Goal: Task Accomplishment & Management: Use online tool/utility

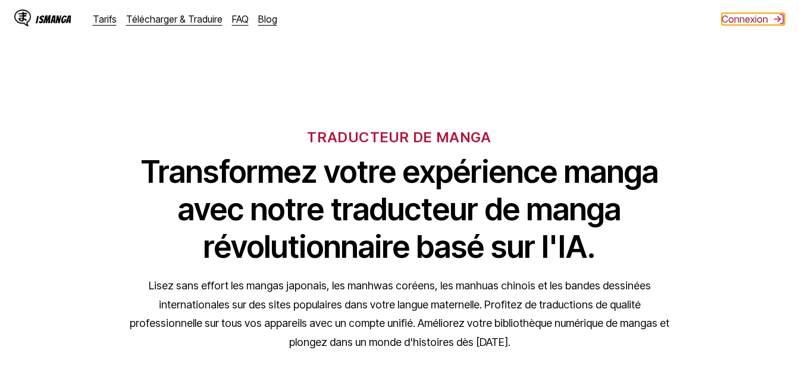
click at [760, 14] on button "Connexion" at bounding box center [753, 19] width 63 height 12
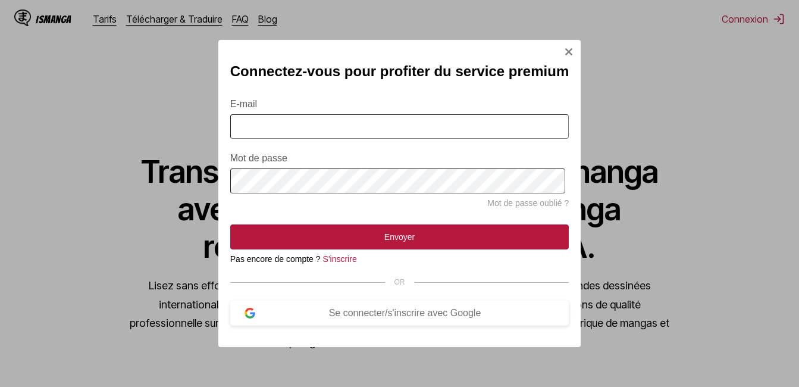
click at [361, 126] on input "E-mail" at bounding box center [399, 126] width 339 height 24
type input "**********"
click at [230, 224] on button "Envoyer" at bounding box center [399, 236] width 339 height 25
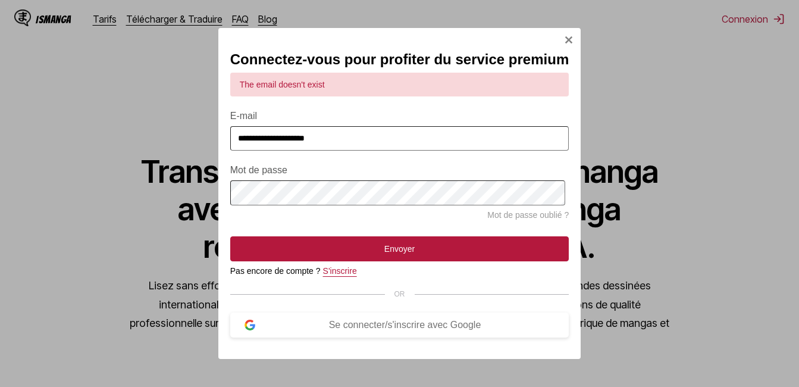
click at [339, 275] on link "S'inscrire" at bounding box center [340, 271] width 34 height 10
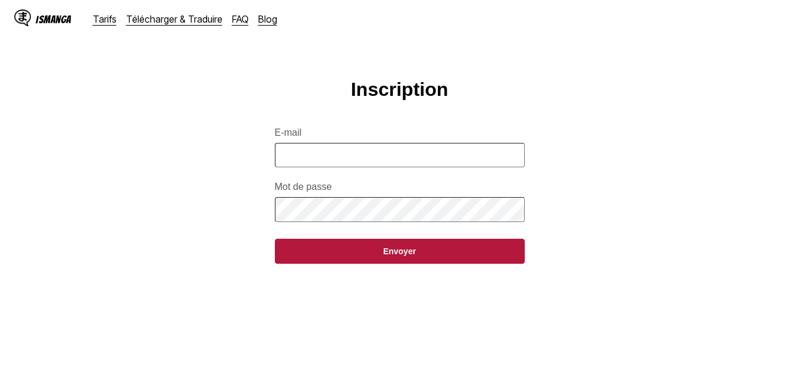
click at [361, 163] on input "E-mail" at bounding box center [400, 155] width 250 height 24
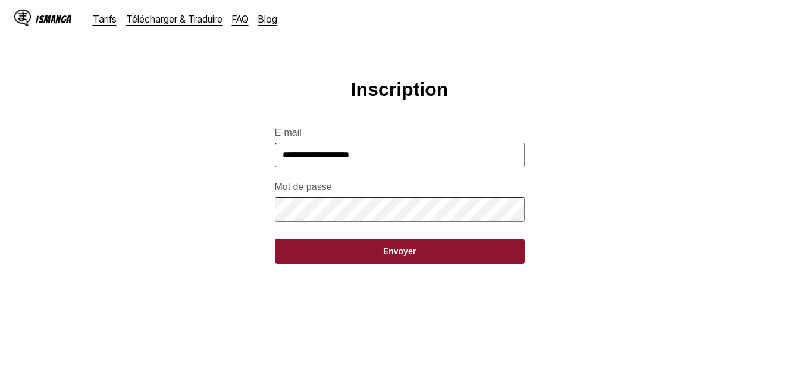
click at [380, 252] on button "Envoyer" at bounding box center [400, 251] width 250 height 25
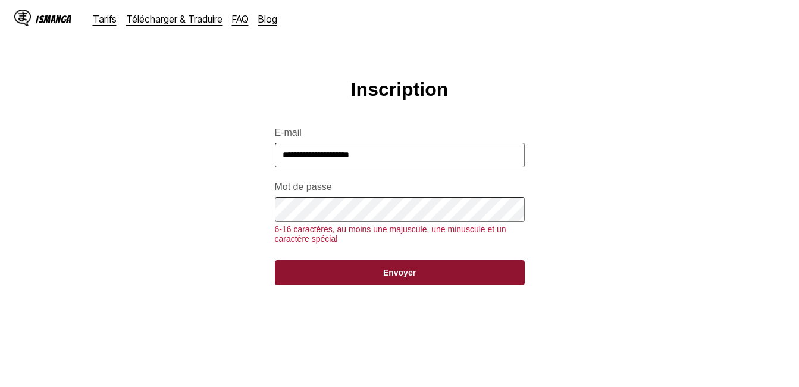
click at [309, 283] on button "Envoyer" at bounding box center [400, 272] width 250 height 25
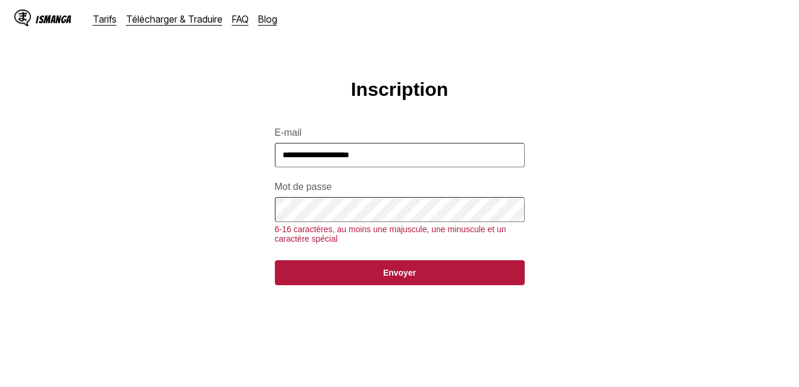
click at [275, 260] on button "Envoyer" at bounding box center [400, 272] width 250 height 25
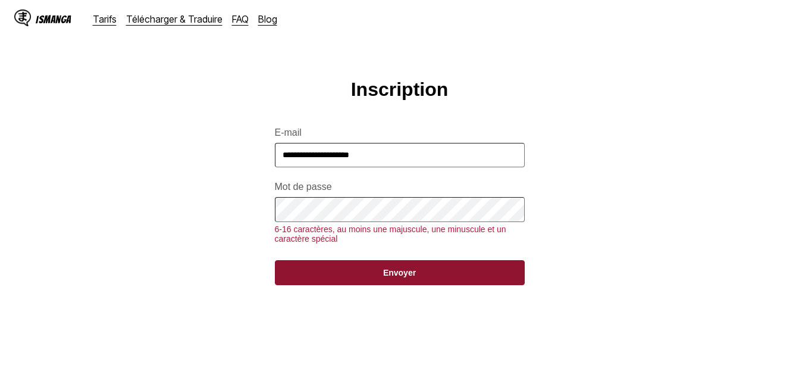
click at [289, 285] on button "Envoyer" at bounding box center [400, 272] width 250 height 25
click at [361, 280] on button "Envoyer" at bounding box center [400, 272] width 250 height 25
click at [402, 284] on button "Envoyer" at bounding box center [400, 272] width 250 height 25
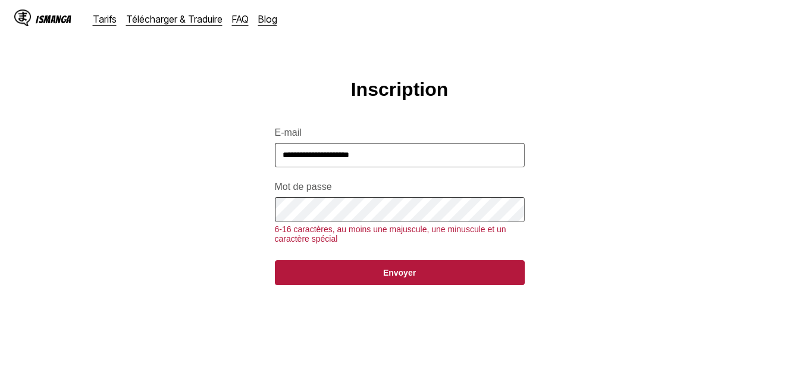
click at [275, 260] on button "Envoyer" at bounding box center [400, 272] width 250 height 25
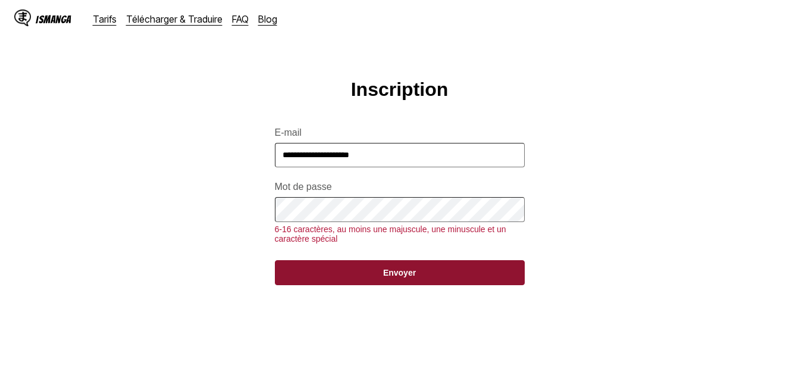
click at [286, 285] on button "Envoyer" at bounding box center [400, 272] width 250 height 25
click at [430, 280] on button "Envoyer" at bounding box center [400, 272] width 250 height 25
click at [428, 280] on button "Envoyer" at bounding box center [400, 272] width 250 height 25
drag, startPoint x: 425, startPoint y: 282, endPoint x: 407, endPoint y: 287, distance: 18.6
click at [416, 285] on button "Envoyer" at bounding box center [400, 272] width 250 height 25
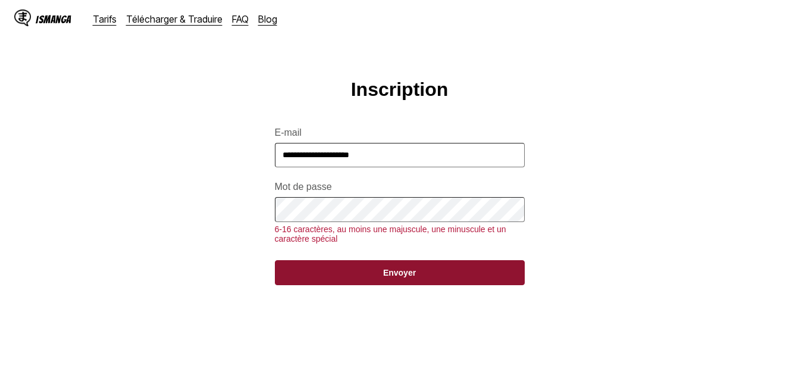
click at [393, 285] on button "Envoyer" at bounding box center [400, 272] width 250 height 25
click at [392, 285] on button "Envoyer" at bounding box center [400, 272] width 250 height 25
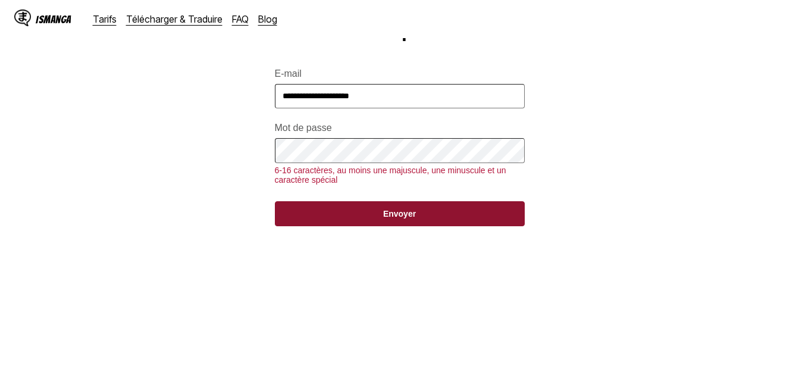
scroll to position [59, 0]
drag, startPoint x: 369, startPoint y: 223, endPoint x: 408, endPoint y: 241, distance: 42.8
click at [388, 225] on button "Envoyer" at bounding box center [400, 213] width 250 height 25
drag, startPoint x: 405, startPoint y: 226, endPoint x: 405, endPoint y: 232, distance: 6.0
click at [405, 225] on button "Envoyer" at bounding box center [400, 213] width 250 height 25
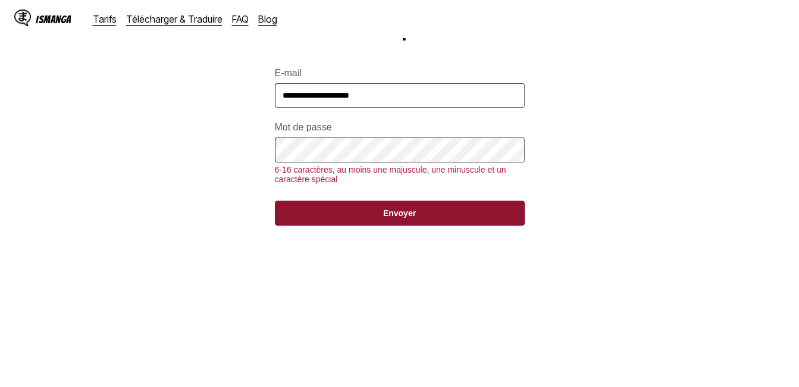
click at [405, 225] on button "Envoyer" at bounding box center [400, 213] width 250 height 25
drag, startPoint x: 405, startPoint y: 234, endPoint x: 394, endPoint y: 230, distance: 11.3
click at [400, 225] on button "Envoyer" at bounding box center [400, 213] width 250 height 25
click at [385, 225] on button "Envoyer" at bounding box center [400, 213] width 250 height 25
click at [349, 205] on form "**********" at bounding box center [400, 140] width 250 height 172
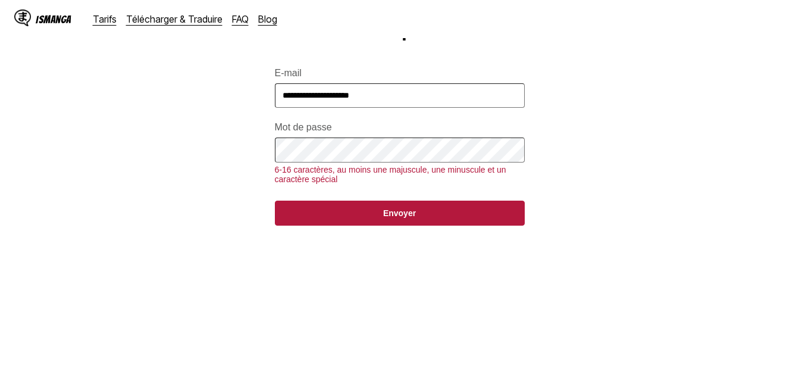
click at [379, 311] on main "**********" at bounding box center [399, 193] width 799 height 348
click at [275, 201] on button "Envoyer" at bounding box center [400, 213] width 250 height 25
click at [470, 297] on main "**********" at bounding box center [399, 193] width 799 height 348
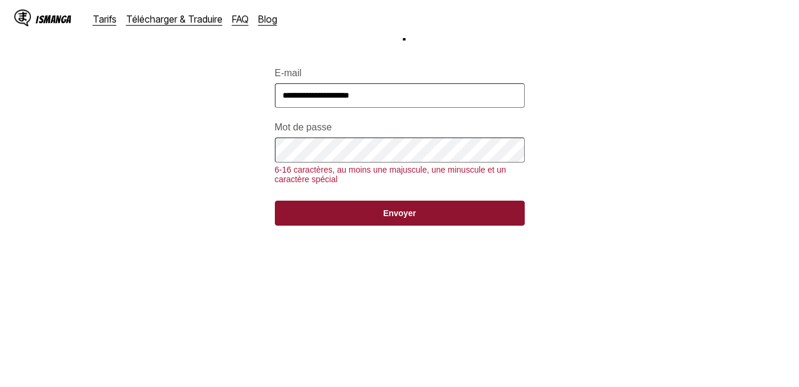
click at [458, 221] on button "Envoyer" at bounding box center [400, 213] width 250 height 25
click at [393, 219] on button "Envoyer" at bounding box center [400, 213] width 250 height 25
drag, startPoint x: 393, startPoint y: 219, endPoint x: 377, endPoint y: 226, distance: 18.1
click at [377, 225] on button "Envoyer" at bounding box center [400, 213] width 250 height 25
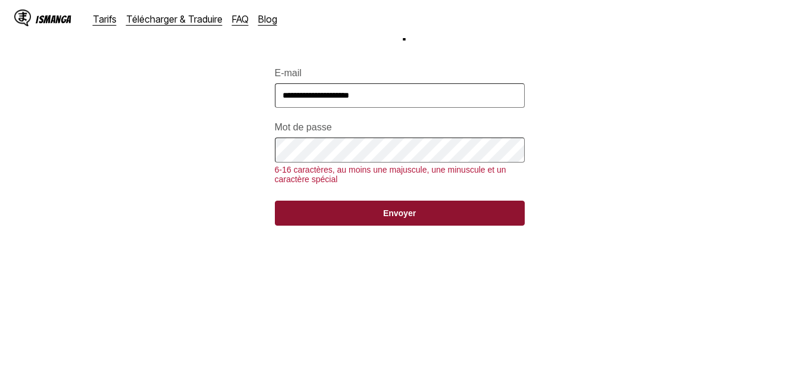
click at [377, 225] on button "Envoyer" at bounding box center [400, 213] width 250 height 25
click at [376, 225] on button "Envoyer" at bounding box center [400, 213] width 250 height 25
click at [375, 224] on button "Envoyer" at bounding box center [400, 213] width 250 height 25
drag, startPoint x: 375, startPoint y: 221, endPoint x: 377, endPoint y: 205, distance: 16.2
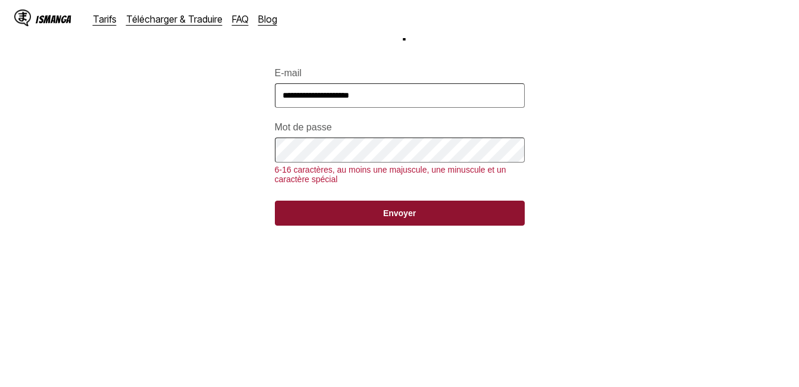
click at [375, 214] on button "Envoyer" at bounding box center [400, 213] width 250 height 25
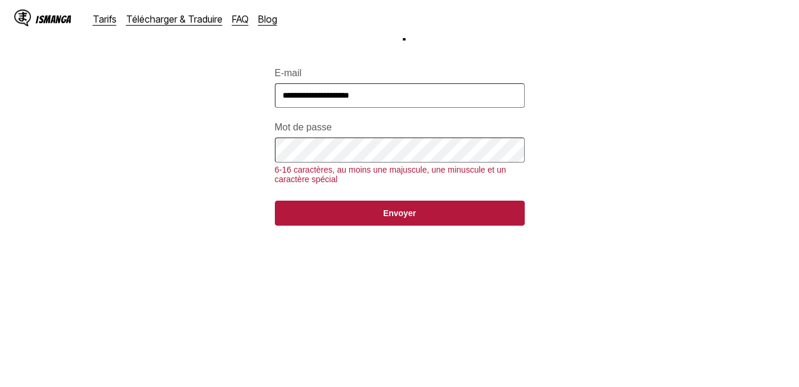
drag, startPoint x: 565, startPoint y: 287, endPoint x: 559, endPoint y: 288, distance: 6.1
click at [563, 287] on main "**********" at bounding box center [399, 193] width 799 height 348
click at [477, 333] on main "**********" at bounding box center [399, 193] width 799 height 348
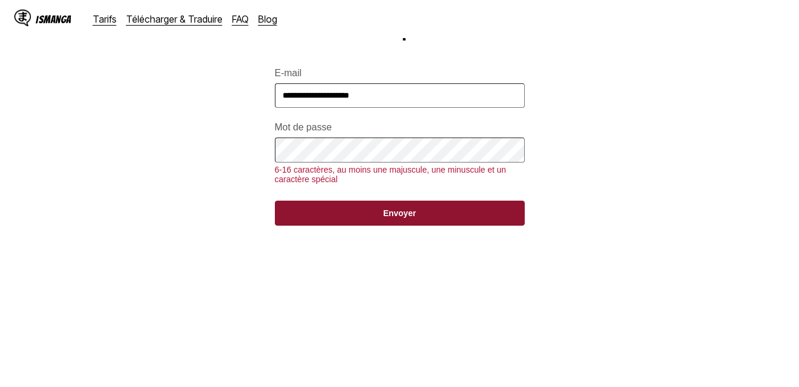
click at [441, 225] on button "Envoyer" at bounding box center [400, 213] width 250 height 25
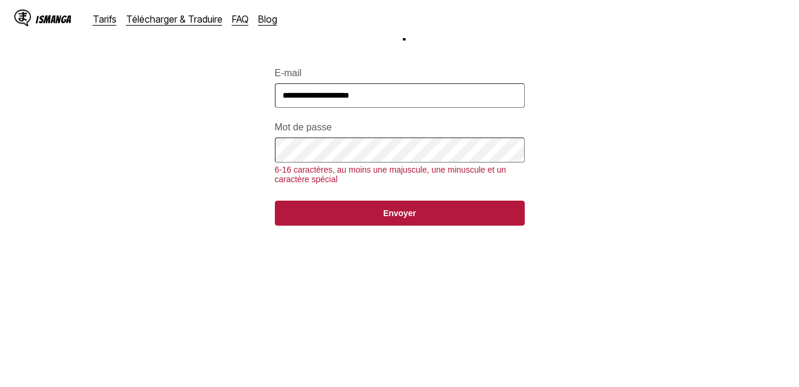
click at [343, 277] on main "**********" at bounding box center [399, 193] width 799 height 348
drag, startPoint x: 384, startPoint y: 288, endPoint x: 351, endPoint y: 230, distance: 67.2
click at [384, 287] on main "**********" at bounding box center [399, 193] width 799 height 348
click at [275, 201] on button "Envoyer" at bounding box center [400, 213] width 250 height 25
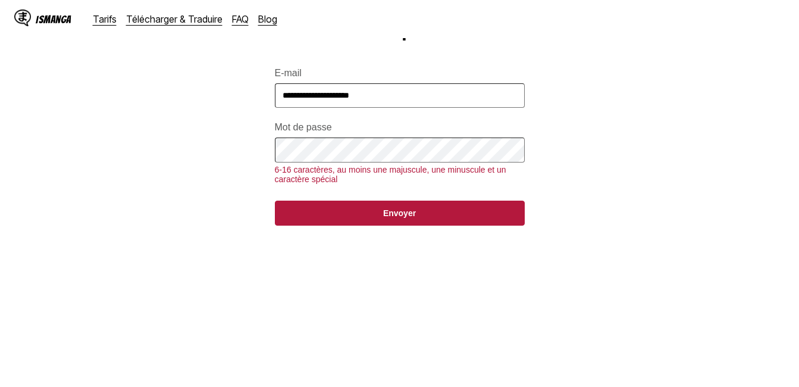
click at [275, 201] on button "Envoyer" at bounding box center [400, 213] width 250 height 25
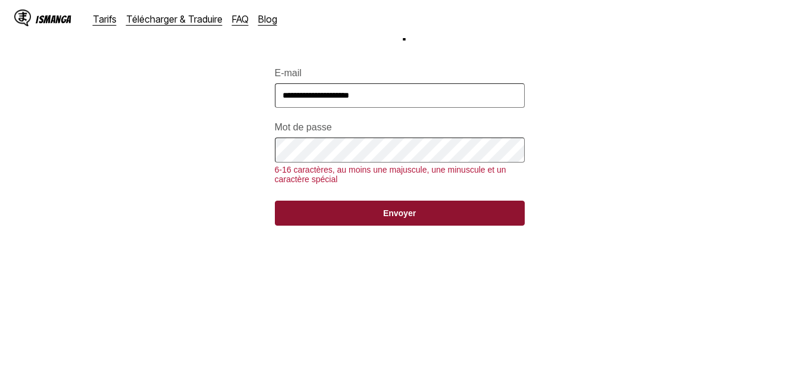
click at [327, 221] on button "Envoyer" at bounding box center [400, 213] width 250 height 25
click at [406, 225] on button "Envoyer" at bounding box center [400, 213] width 250 height 25
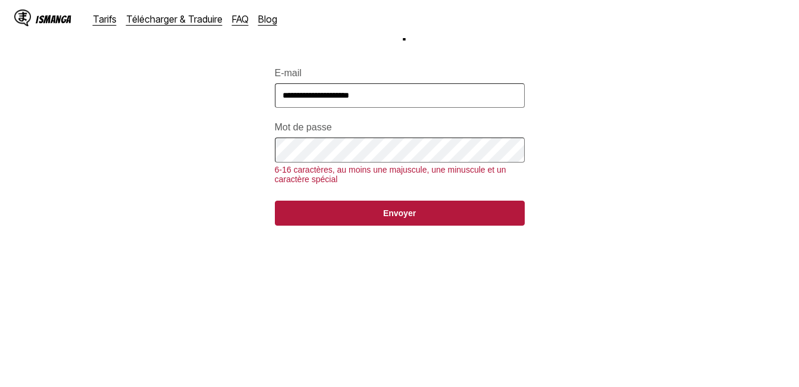
drag, startPoint x: 422, startPoint y: 268, endPoint x: 413, endPoint y: 202, distance: 66.6
click at [415, 229] on main "**********" at bounding box center [399, 193] width 799 height 348
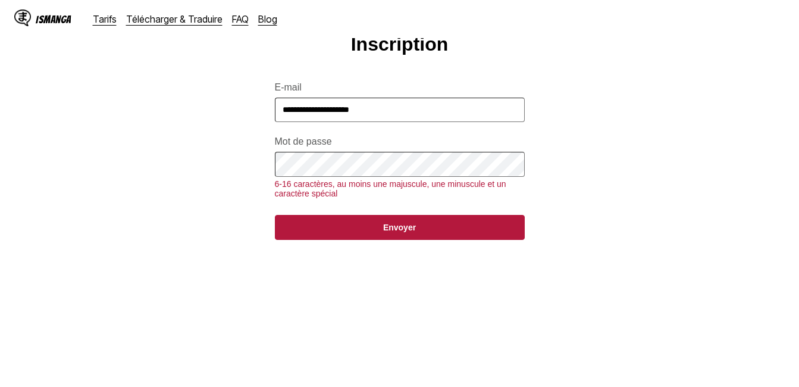
scroll to position [0, 0]
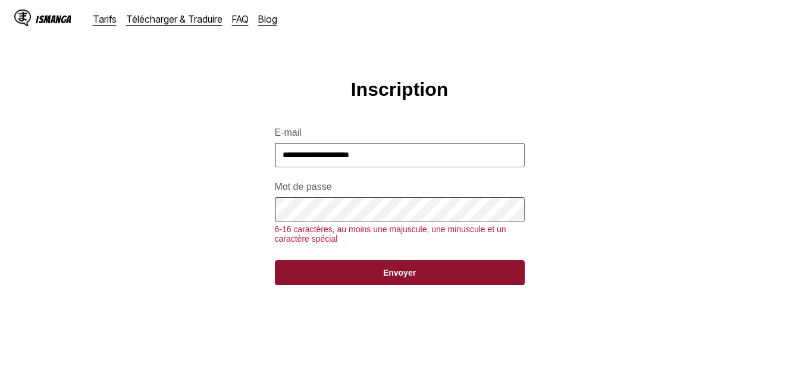
click at [413, 279] on button "Envoyer" at bounding box center [400, 272] width 250 height 25
drag, startPoint x: 401, startPoint y: 295, endPoint x: 398, endPoint y: 284, distance: 11.1
click at [399, 284] on button "Envoyer" at bounding box center [400, 272] width 250 height 25
click at [397, 284] on button "Envoyer" at bounding box center [400, 272] width 250 height 25
drag, startPoint x: 397, startPoint y: 284, endPoint x: 389, endPoint y: 280, distance: 9.1
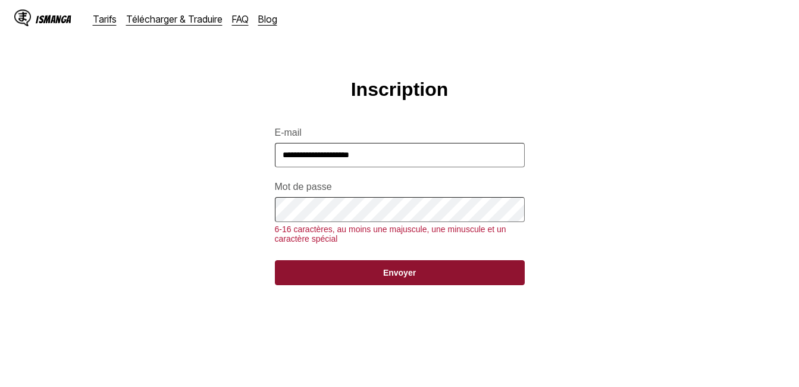
click at [398, 283] on button "Envoyer" at bounding box center [400, 272] width 250 height 25
drag, startPoint x: 389, startPoint y: 280, endPoint x: 361, endPoint y: 283, distance: 28.1
click at [369, 283] on button "Envoyer" at bounding box center [400, 272] width 250 height 25
click at [361, 283] on button "Envoyer" at bounding box center [400, 272] width 250 height 25
drag, startPoint x: 361, startPoint y: 283, endPoint x: 284, endPoint y: 286, distance: 76.8
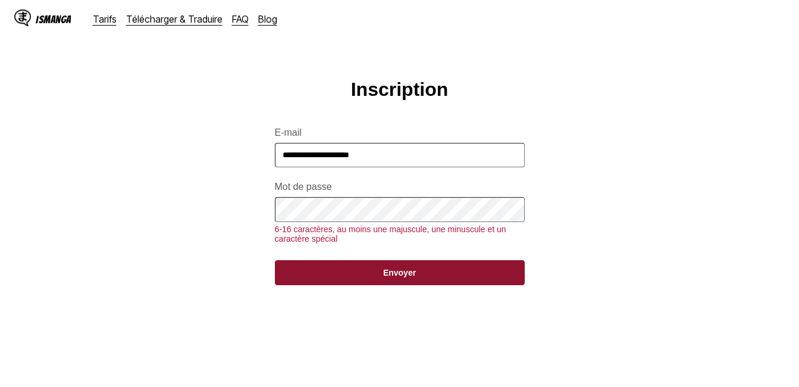
click at [284, 285] on button "Envoyer" at bounding box center [400, 272] width 250 height 25
drag, startPoint x: 290, startPoint y: 284, endPoint x: 328, endPoint y: 284, distance: 38.1
click at [291, 284] on button "Envoyer" at bounding box center [400, 272] width 250 height 25
drag, startPoint x: 328, startPoint y: 284, endPoint x: 364, endPoint y: 284, distance: 36.3
click at [352, 284] on button "Envoyer" at bounding box center [400, 272] width 250 height 25
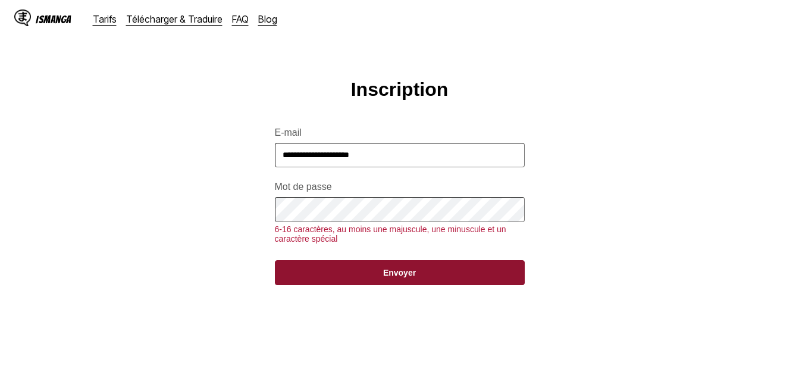
drag, startPoint x: 386, startPoint y: 283, endPoint x: 403, endPoint y: 280, distance: 16.8
click at [400, 280] on button "Envoyer" at bounding box center [400, 272] width 250 height 25
click at [452, 283] on button "Envoyer" at bounding box center [400, 272] width 250 height 25
drag, startPoint x: 475, startPoint y: 284, endPoint x: 469, endPoint y: 277, distance: 8.8
click at [474, 282] on button "Envoyer" at bounding box center [400, 272] width 250 height 25
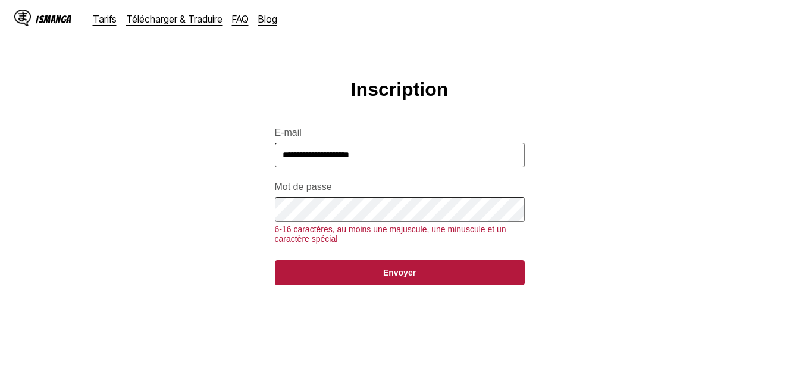
click at [389, 161] on input "**********" at bounding box center [400, 155] width 250 height 24
click at [399, 163] on input "**********" at bounding box center [400, 155] width 250 height 24
type input "**********"
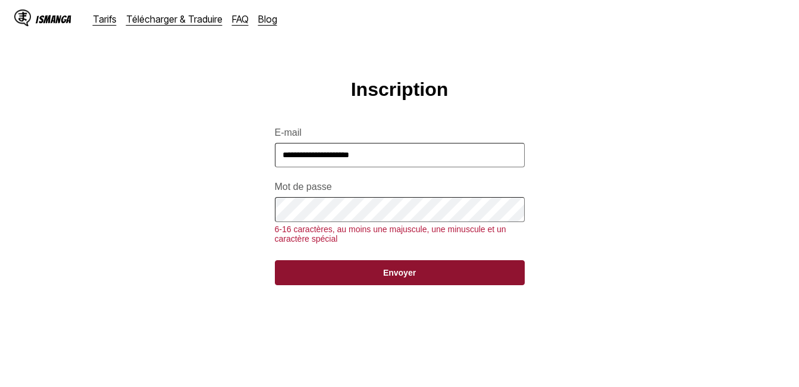
click at [381, 281] on button "Envoyer" at bounding box center [400, 272] width 250 height 25
click at [397, 282] on button "Envoyer" at bounding box center [400, 272] width 250 height 25
click at [397, 283] on button "Envoyer" at bounding box center [400, 272] width 250 height 25
drag, startPoint x: 359, startPoint y: 281, endPoint x: 342, endPoint y: 301, distance: 27.0
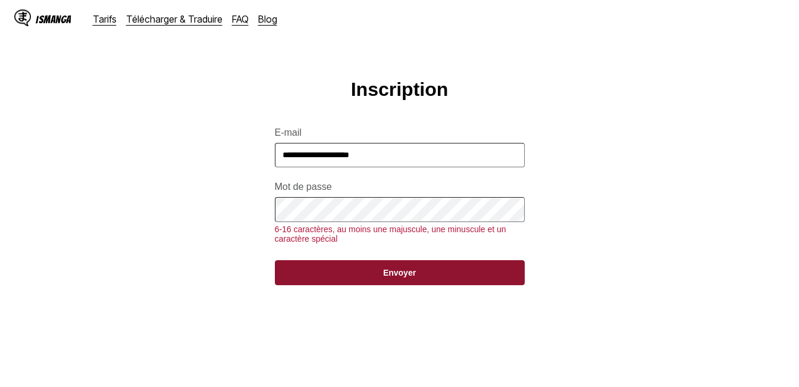
click at [343, 298] on main "**********" at bounding box center [399, 253] width 799 height 348
drag, startPoint x: 342, startPoint y: 301, endPoint x: 390, endPoint y: 288, distance: 50.5
click at [390, 288] on main "**********" at bounding box center [399, 253] width 799 height 348
drag, startPoint x: 390, startPoint y: 288, endPoint x: 419, endPoint y: 295, distance: 29.9
click at [411, 285] on button "Envoyer" at bounding box center [400, 272] width 250 height 25
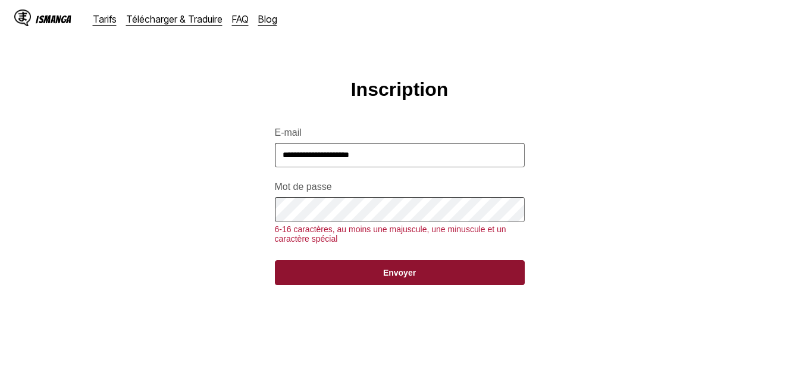
click at [430, 294] on main "**********" at bounding box center [399, 253] width 799 height 348
drag, startPoint x: 425, startPoint y: 279, endPoint x: 433, endPoint y: 292, distance: 15.2
click at [430, 285] on button "Envoyer" at bounding box center [400, 272] width 250 height 25
click at [429, 285] on button "Envoyer" at bounding box center [400, 272] width 250 height 25
drag, startPoint x: 413, startPoint y: 287, endPoint x: 405, endPoint y: 285, distance: 8.5
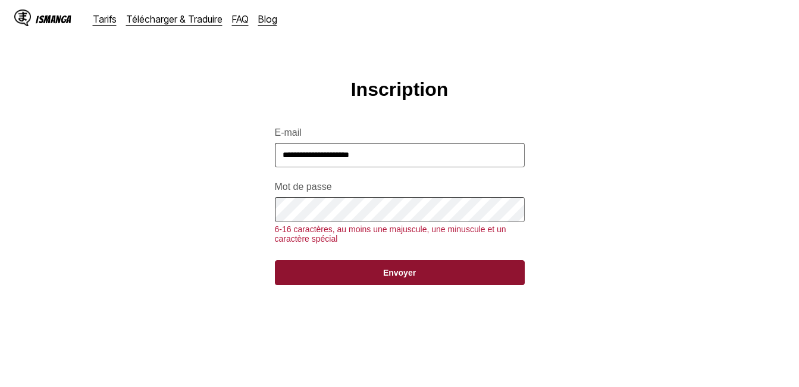
click at [410, 285] on button "Envoyer" at bounding box center [400, 272] width 250 height 25
click at [405, 285] on button "Envoyer" at bounding box center [400, 272] width 250 height 25
drag, startPoint x: 381, startPoint y: 266, endPoint x: 356, endPoint y: 240, distance: 35.3
click at [380, 266] on form "**********" at bounding box center [400, 199] width 250 height 172
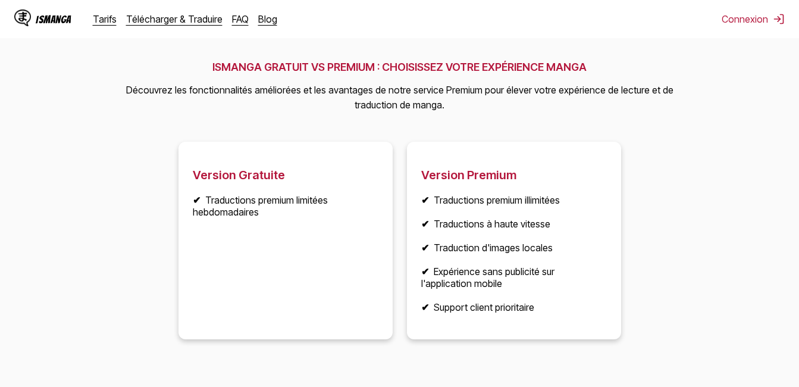
scroll to position [1666, 0]
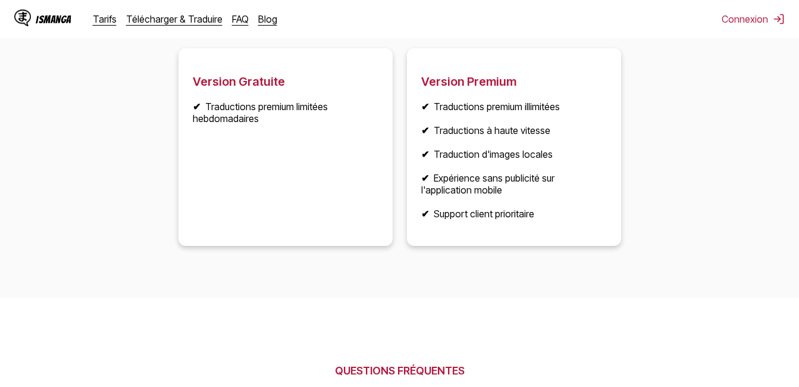
click at [274, 200] on article "Version Gratuite ✔ Traductions premium limitées hebdomadaires" at bounding box center [285, 147] width 214 height 198
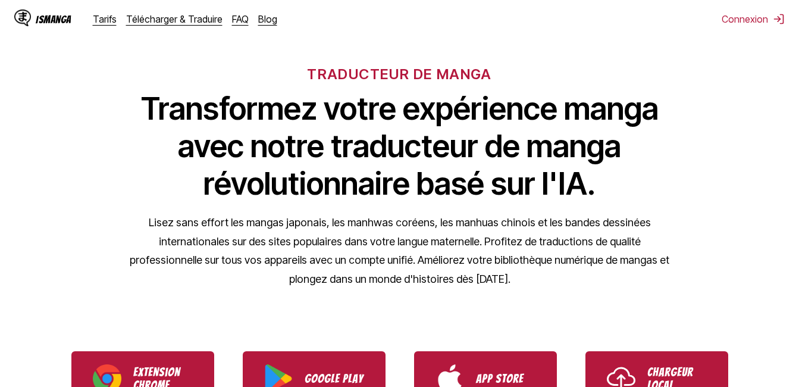
scroll to position [0, 0]
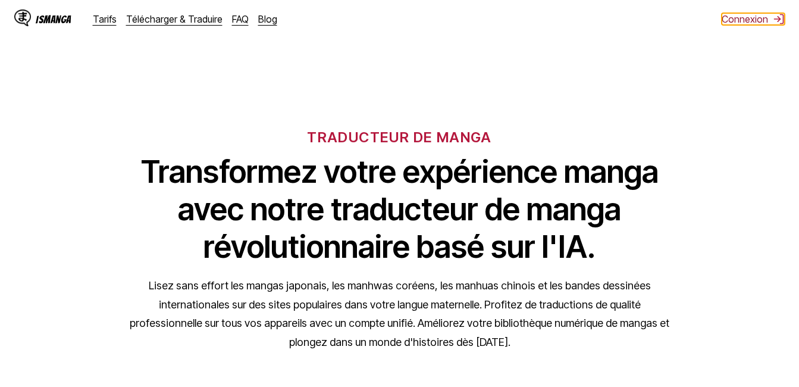
click at [756, 18] on button "Connexion" at bounding box center [753, 19] width 63 height 12
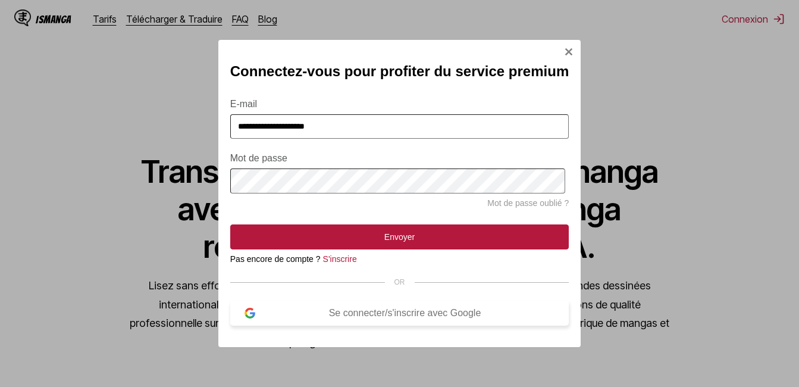
click at [433, 318] on div "Se connecter/s'inscrire avec Google" at bounding box center [404, 313] width 299 height 11
click at [389, 318] on div "Se connecter/s'inscrire avec Google" at bounding box center [404, 313] width 299 height 11
click at [334, 325] on button "Se connecter/s'inscrire avec Google" at bounding box center [399, 312] width 339 height 25
click at [305, 295] on section "**********" at bounding box center [399, 204] width 339 height 241
click at [381, 128] on input "**********" at bounding box center [399, 126] width 339 height 24
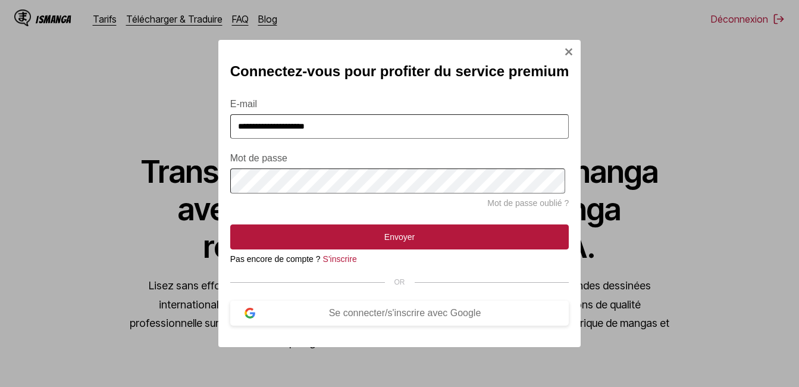
drag, startPoint x: 381, startPoint y: 128, endPoint x: 359, endPoint y: 128, distance: 22.0
click at [359, 128] on input "**********" at bounding box center [399, 126] width 339 height 24
type input "**********"
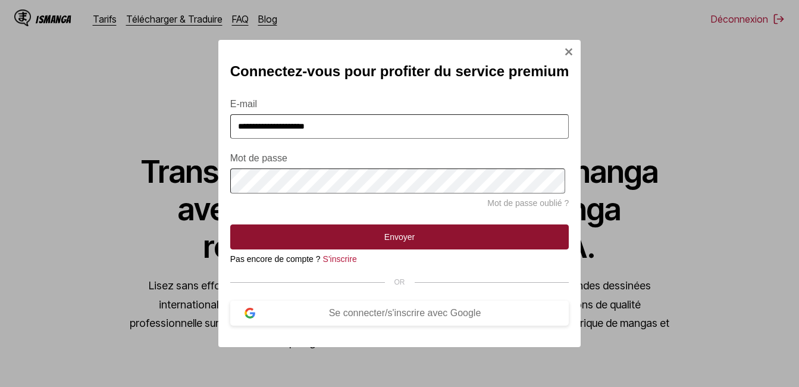
click at [451, 243] on button "Envoyer" at bounding box center [399, 236] width 339 height 25
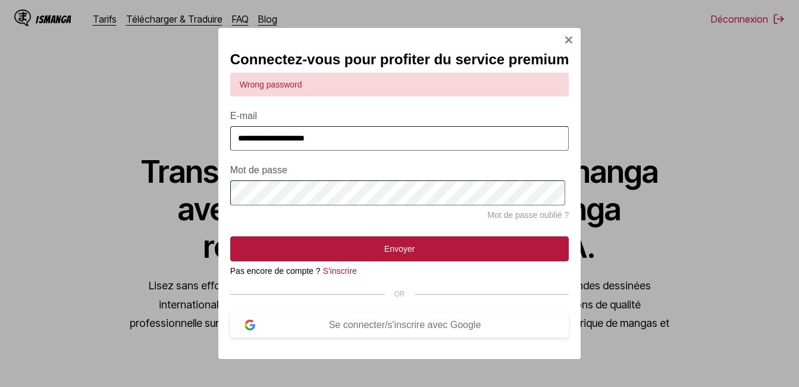
click at [230, 236] on button "Envoyer" at bounding box center [399, 248] width 339 height 25
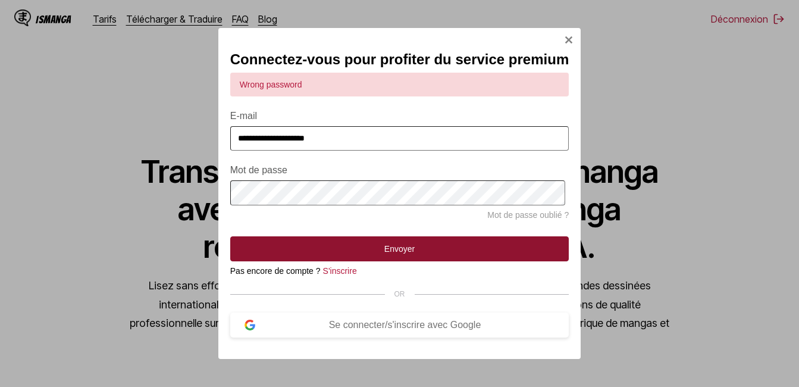
click at [296, 252] on button "Envoyer" at bounding box center [399, 248] width 339 height 25
click at [271, 249] on button "Envoyer" at bounding box center [399, 248] width 339 height 25
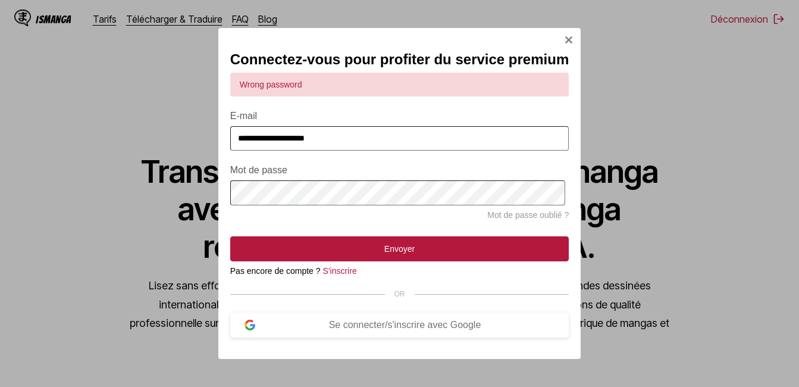
click at [230, 236] on button "Envoyer" at bounding box center [399, 248] width 339 height 25
click at [546, 216] on link "Mot de passe oublié ?" at bounding box center [528, 215] width 82 height 10
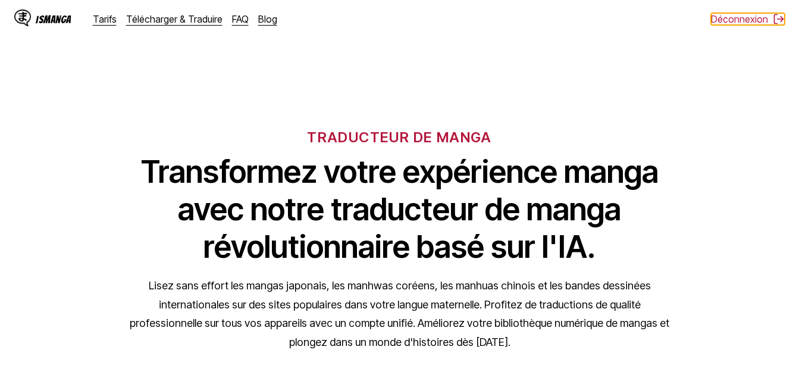
drag, startPoint x: 720, startPoint y: 15, endPoint x: 717, endPoint y: 36, distance: 21.0
click at [720, 15] on button "Déconnexion" at bounding box center [748, 19] width 74 height 12
click at [757, 18] on button "Connexion" at bounding box center [753, 19] width 63 height 12
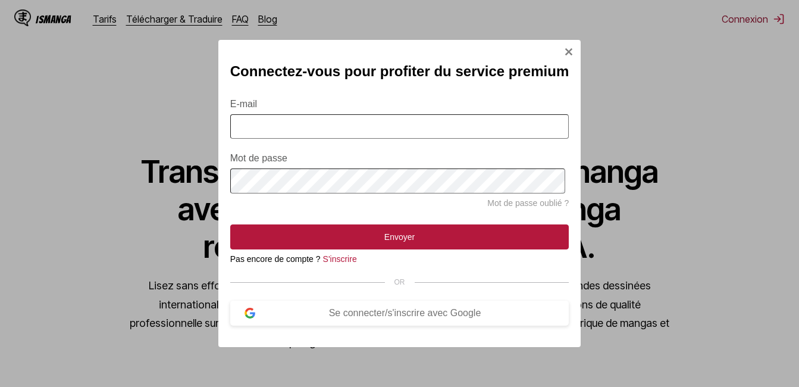
type input "**********"
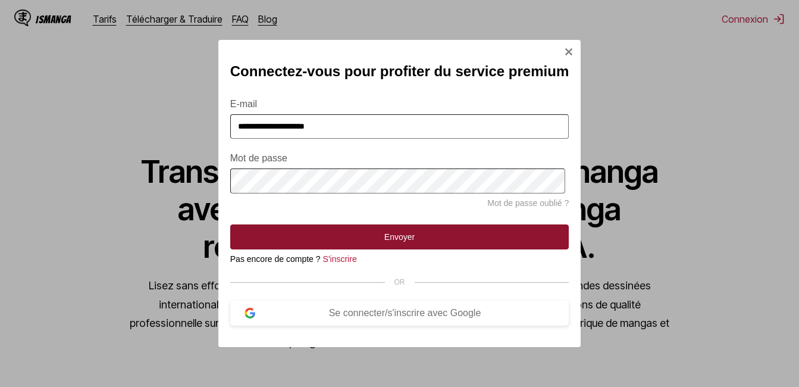
click at [422, 246] on button "Envoyer" at bounding box center [399, 236] width 339 height 25
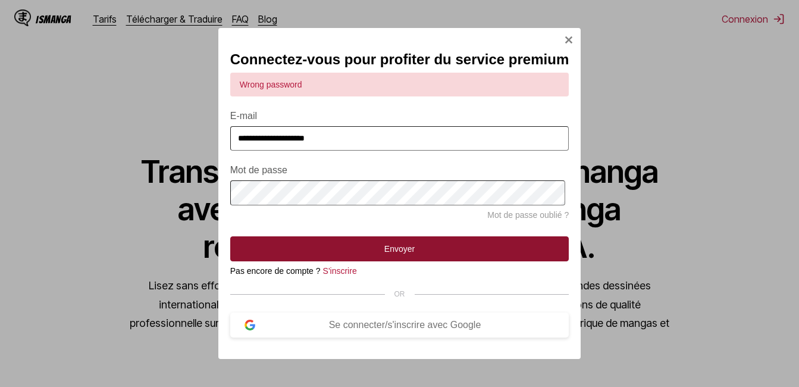
click at [454, 244] on button "Envoyer" at bounding box center [399, 248] width 339 height 25
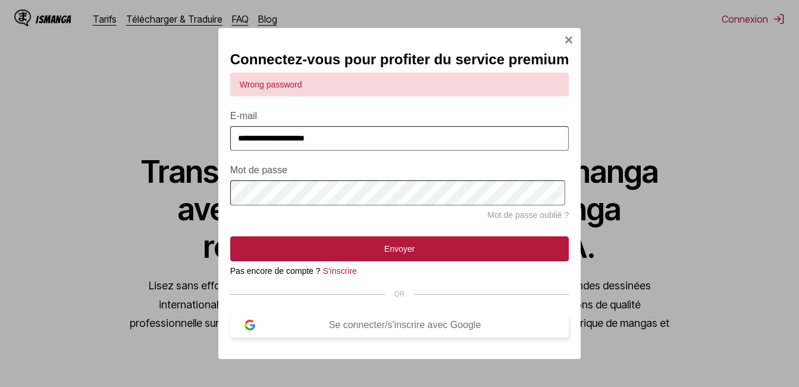
click at [426, 325] on button "Se connecter/s'inscrire avec Google" at bounding box center [399, 324] width 339 height 25
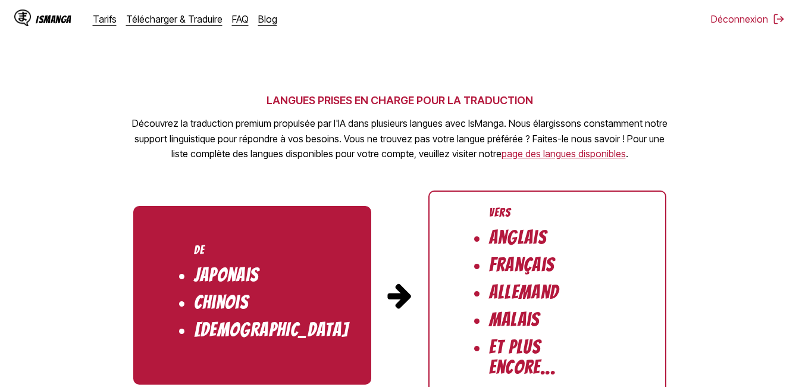
scroll to position [1309, 0]
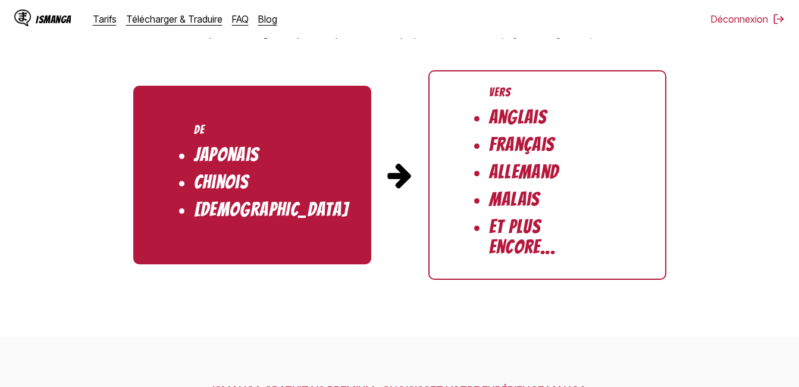
click at [530, 156] on ul "Vers Anglais Français Allemand Malais Et plus encore..." at bounding box center [547, 174] width 238 height 209
click at [531, 156] on ul "Vers Anglais Français Allemand Malais Et plus encore..." at bounding box center [547, 174] width 238 height 209
drag, startPoint x: 531, startPoint y: 156, endPoint x: 610, endPoint y: 166, distance: 80.4
click at [610, 166] on ul "Vers Anglais Français Allemand Malais Et plus encore..." at bounding box center [547, 174] width 238 height 209
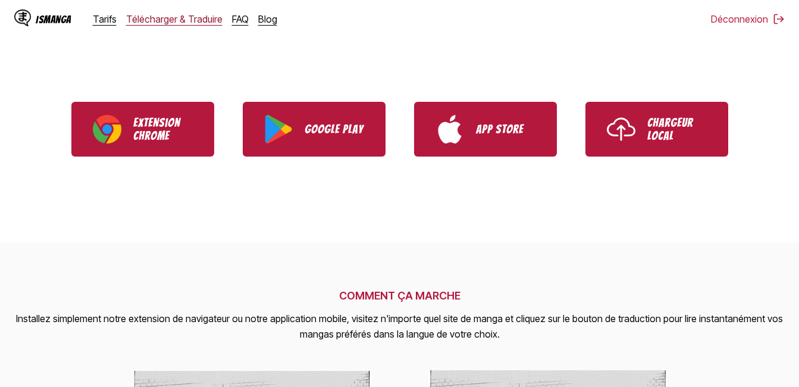
scroll to position [297, 0]
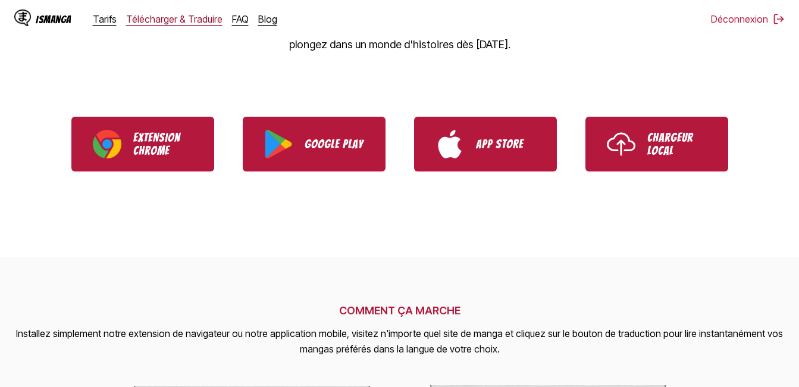
click at [201, 17] on link "Télécharger & Traduire" at bounding box center [174, 19] width 96 height 12
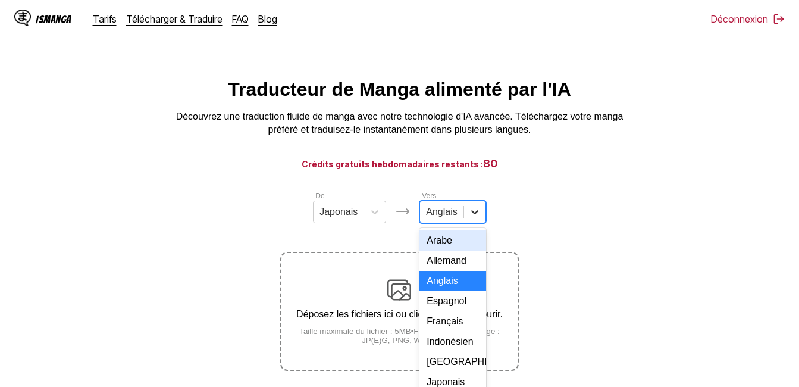
click at [472, 219] on div "17 results available. Use Up and Down to choose options, press Enter to select …" at bounding box center [452, 212] width 66 height 23
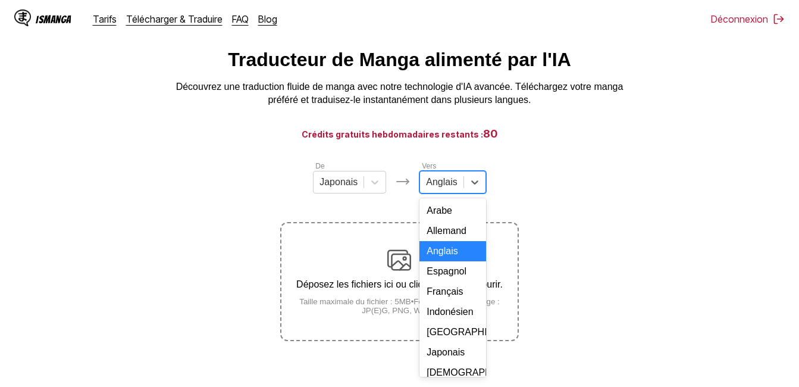
scroll to position [59, 0]
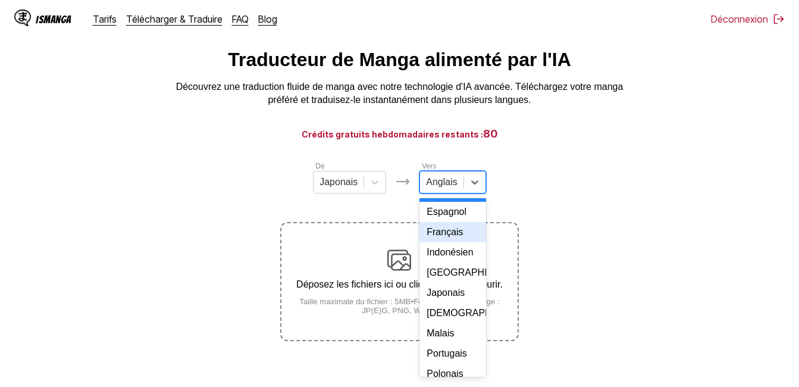
click at [446, 242] on div "Français" at bounding box center [452, 232] width 66 height 20
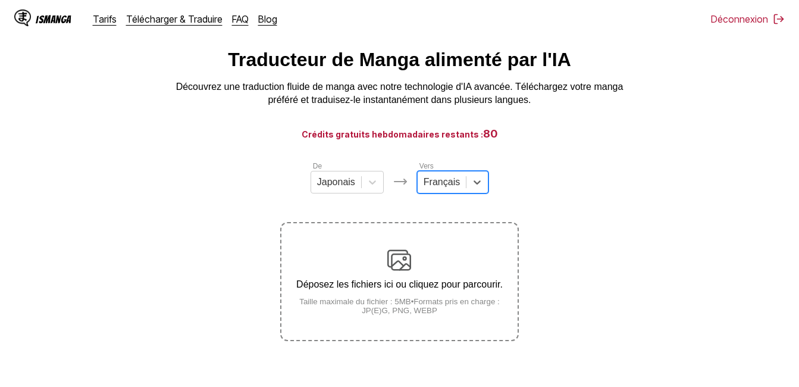
click at [399, 296] on div "Déposez les fichiers ici ou cliquez pour parcourir. Taille maximale du fichier …" at bounding box center [399, 281] width 236 height 67
click at [0, 0] on input "Déposez les fichiers ici ou cliquez pour parcourir. Taille maximale du fichier …" at bounding box center [0, 0] width 0 height 0
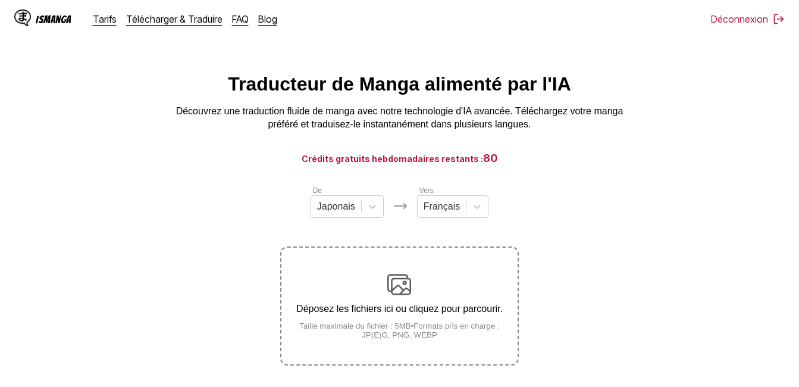
scroll to position [0, 0]
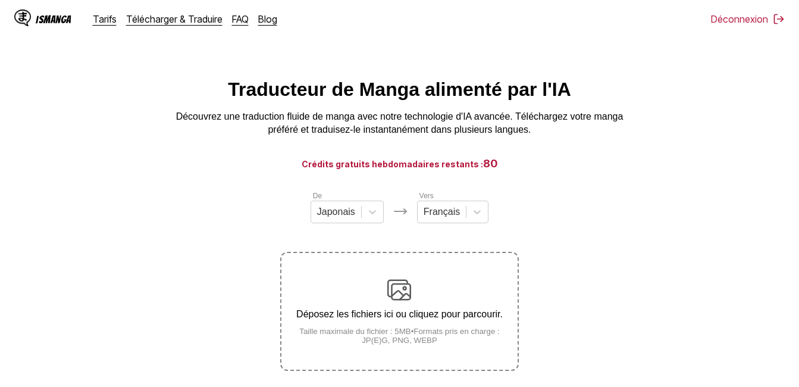
click at [397, 275] on label "Déposez les fichiers ici ou cliquez pour parcourir. Taille maximale du fichier …" at bounding box center [399, 311] width 236 height 117
click at [0, 0] on input "Déposez les fichiers ici ou cliquez pour parcourir. Taille maximale du fichier …" at bounding box center [0, 0] width 0 height 0
click at [408, 302] on img at bounding box center [399, 290] width 24 height 24
click at [0, 0] on input "Déposez les fichiers ici ou cliquez pour parcourir. Taille maximale du fichier …" at bounding box center [0, 0] width 0 height 0
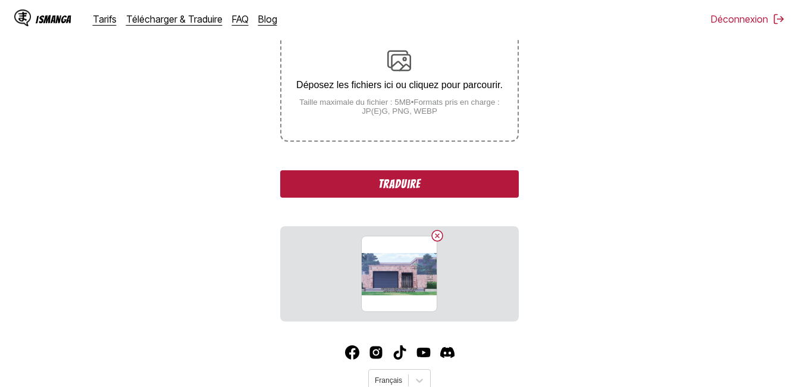
scroll to position [276, 0]
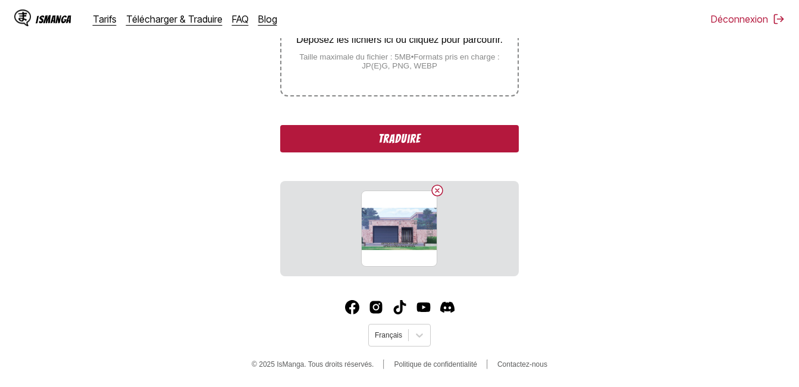
click at [438, 136] on button "Traduire" at bounding box center [399, 138] width 238 height 27
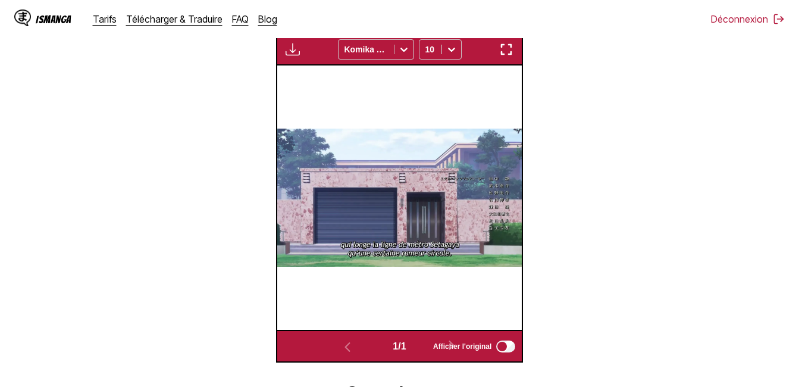
scroll to position [380, 0]
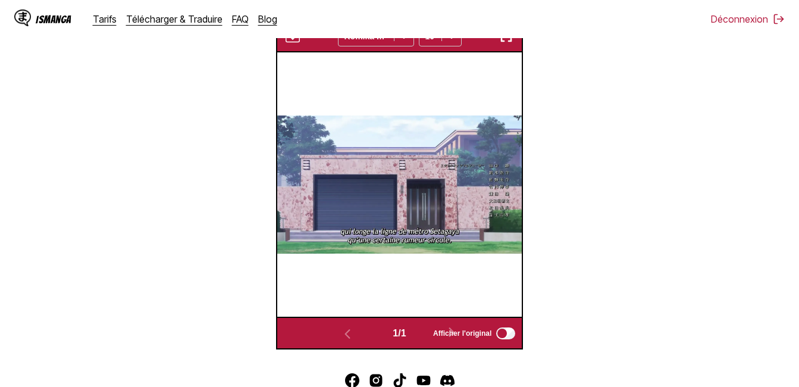
click at [391, 194] on img at bounding box center [399, 183] width 245 height 137
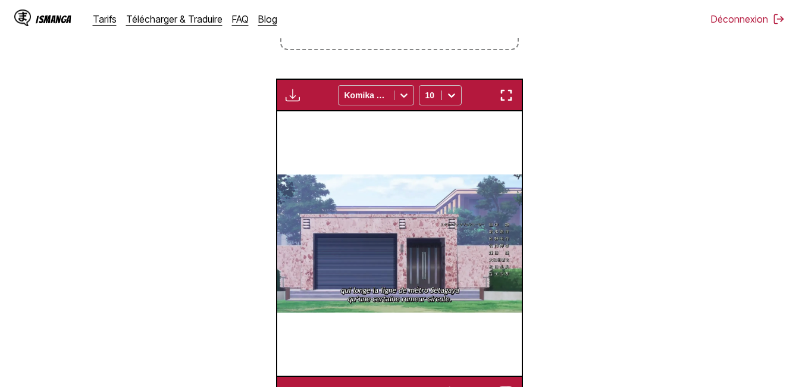
scroll to position [320, 0]
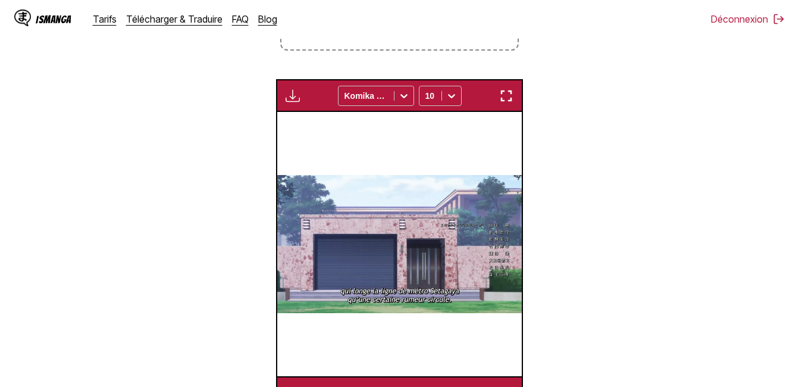
click at [507, 99] on img "button" at bounding box center [506, 96] width 14 height 14
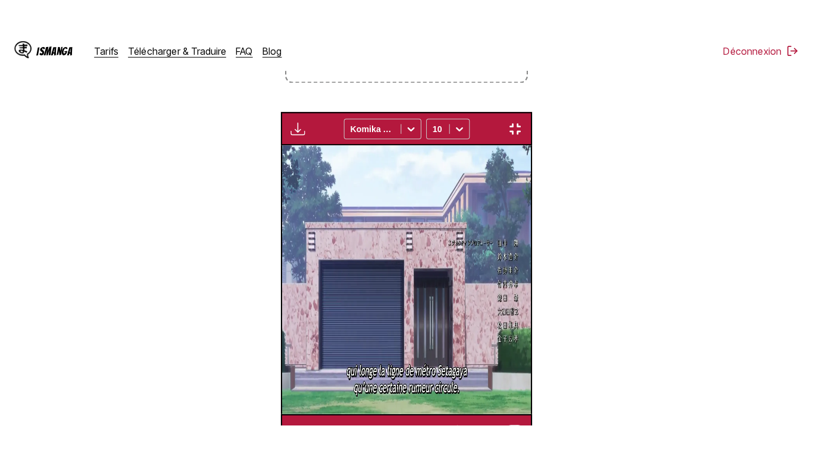
scroll to position [143, 0]
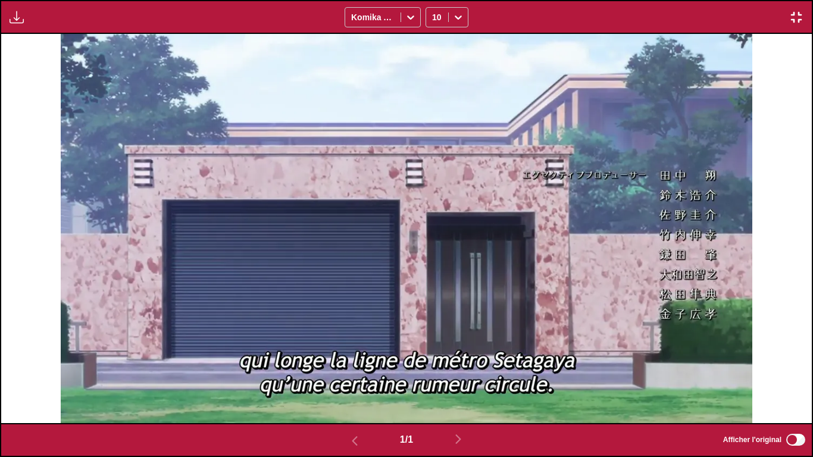
click at [395, 231] on img at bounding box center [406, 228] width 691 height 389
click at [408, 200] on img at bounding box center [406, 228] width 691 height 389
click at [421, 207] on img at bounding box center [406, 228] width 691 height 389
click at [415, 212] on img at bounding box center [406, 228] width 691 height 389
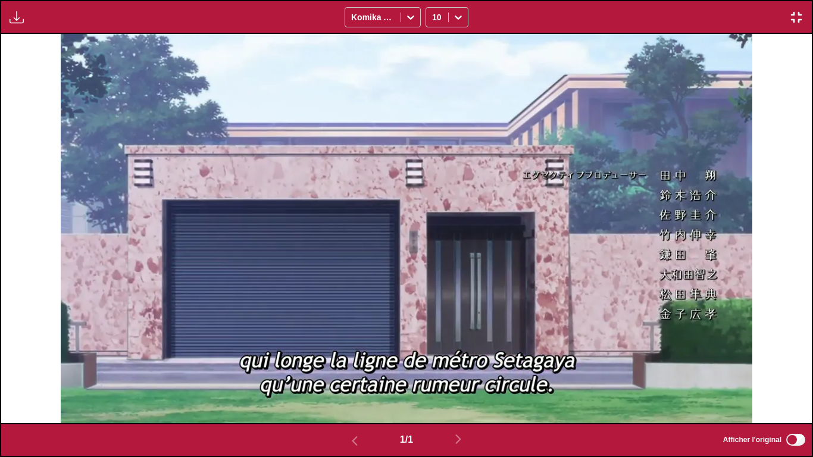
drag, startPoint x: 415, startPoint y: 212, endPoint x: 441, endPoint y: 277, distance: 69.7
click at [415, 213] on img at bounding box center [406, 228] width 691 height 389
click at [411, 17] on icon at bounding box center [411, 17] width 12 height 12
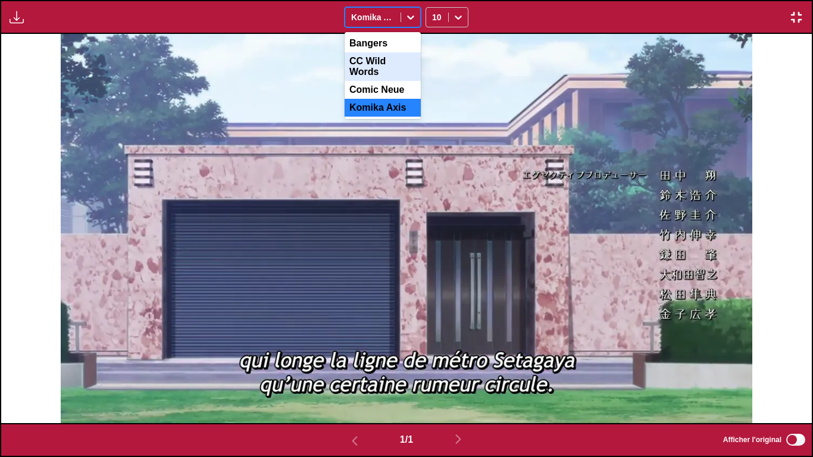
click at [394, 60] on div "CC Wild Words" at bounding box center [382, 66] width 76 height 29
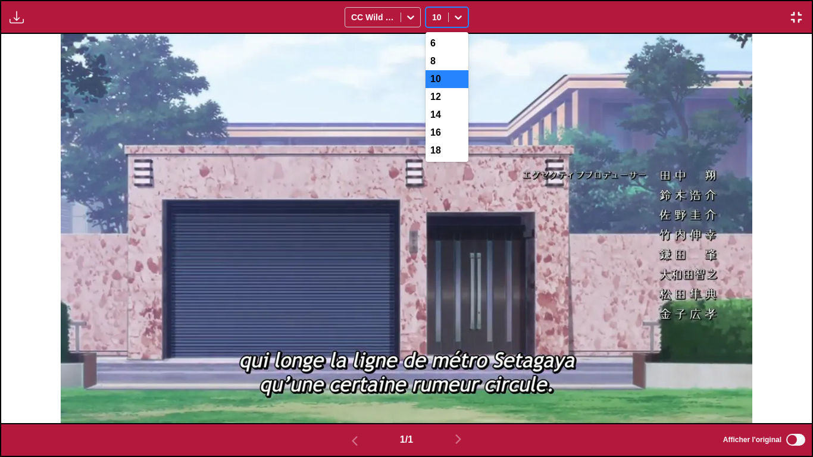
click at [457, 23] on div at bounding box center [458, 17] width 19 height 19
click at [431, 120] on div "14" at bounding box center [446, 115] width 43 height 18
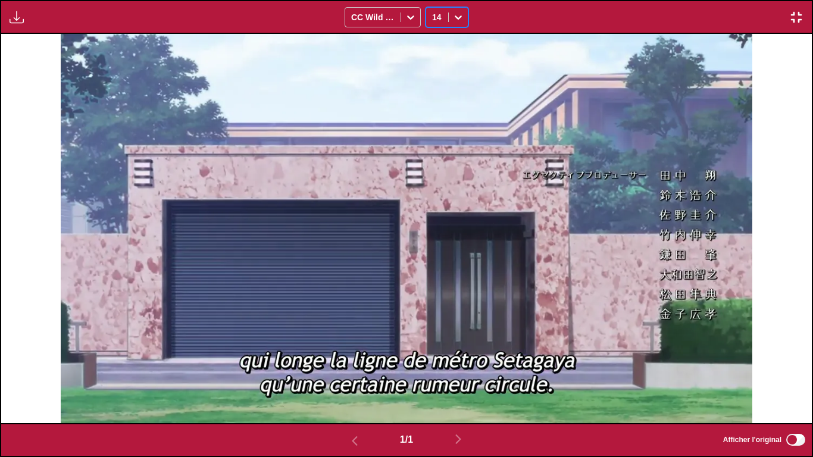
click at [798, 15] on img "button" at bounding box center [796, 17] width 14 height 14
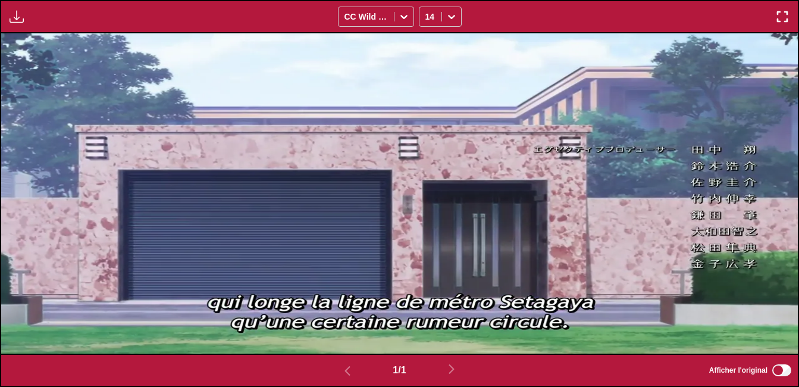
scroll to position [395, 0]
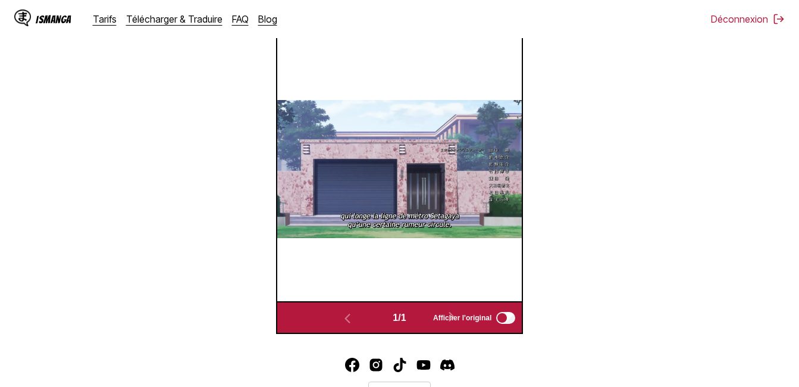
drag, startPoint x: 397, startPoint y: 157, endPoint x: 214, endPoint y: 208, distance: 190.3
click at [214, 208] on section "De Japonais Vers Français Déposez les fichiers ici ou cliquez pour parcourir. T…" at bounding box center [400, 64] width 780 height 539
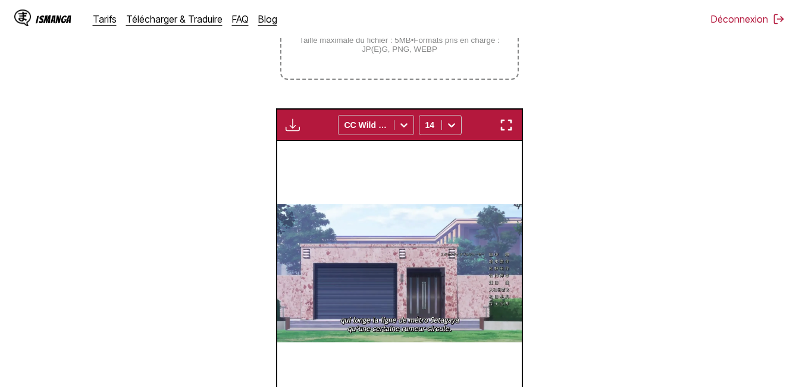
scroll to position [217, 0]
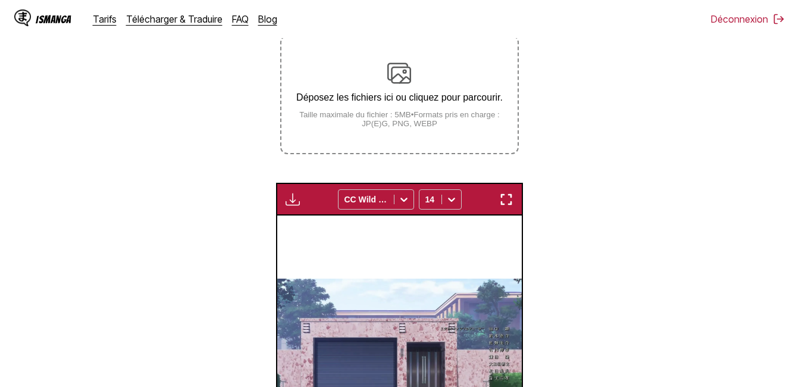
click at [397, 120] on small "Taille maximale du fichier : 5MB • Formats pris en charge : JP(E)G, PNG, WEBP" at bounding box center [399, 119] width 236 height 18
click at [0, 0] on input "Déposez les fichiers ici ou cliquez pour parcourir. Taille maximale du fichier …" at bounding box center [0, 0] width 0 height 0
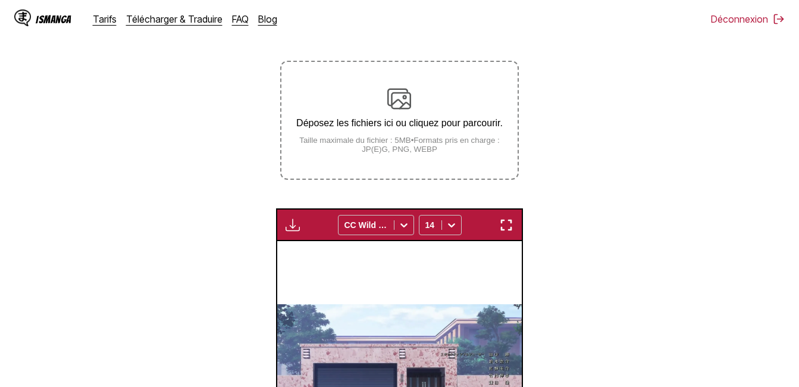
scroll to position [178, 0]
